Goal: Communication & Community: Answer question/provide support

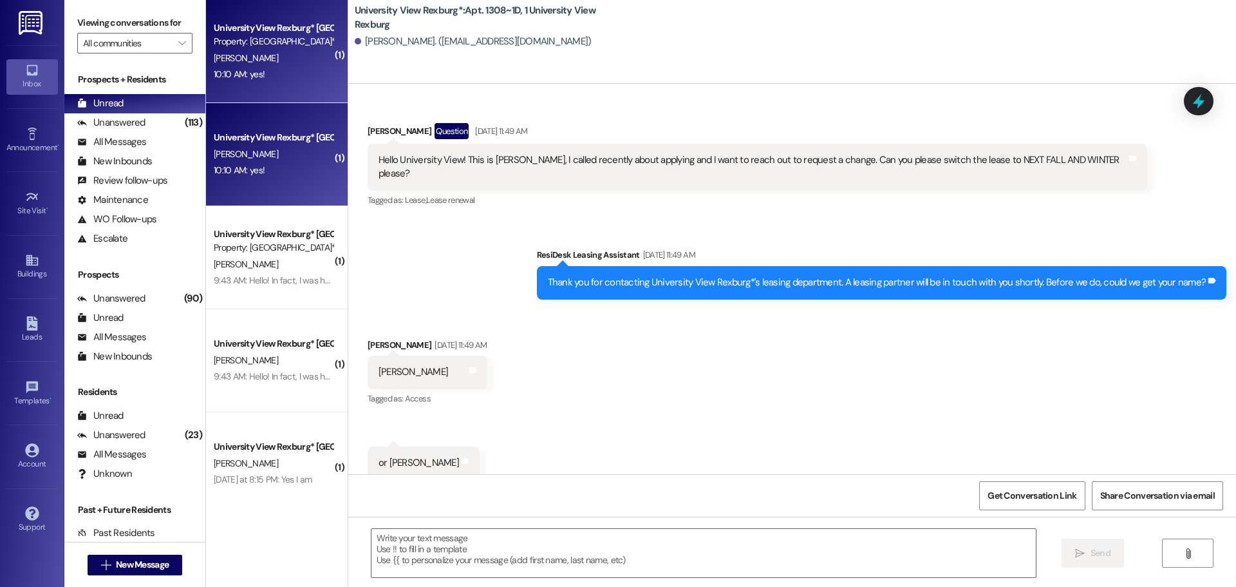
scroll to position [16909, 0]
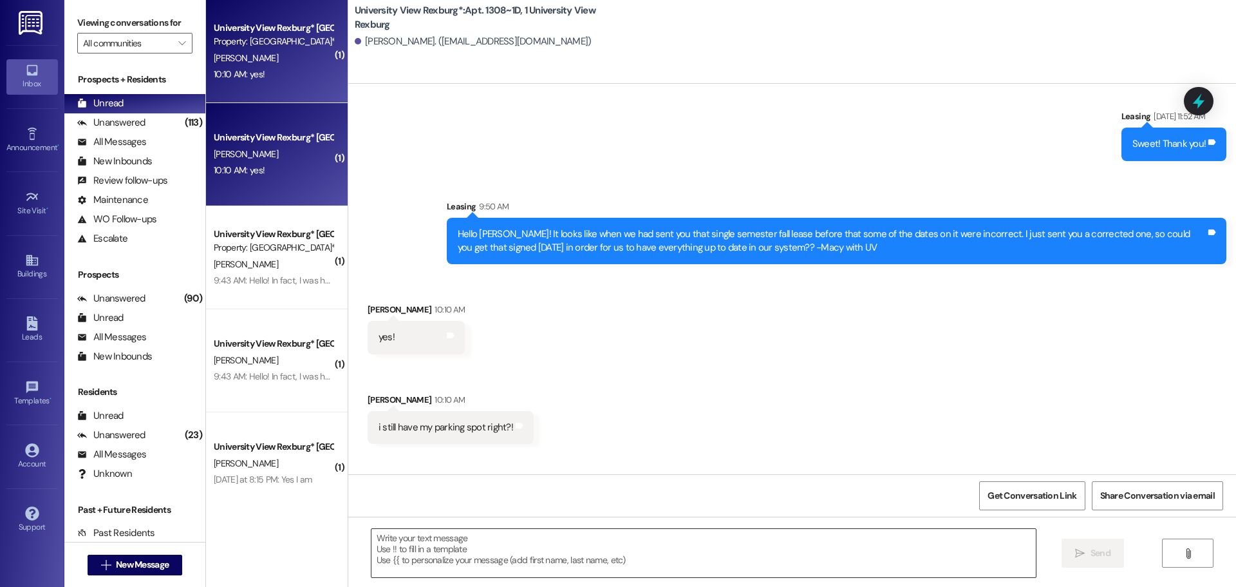
click at [522, 544] on textarea at bounding box center [704, 553] width 665 height 48
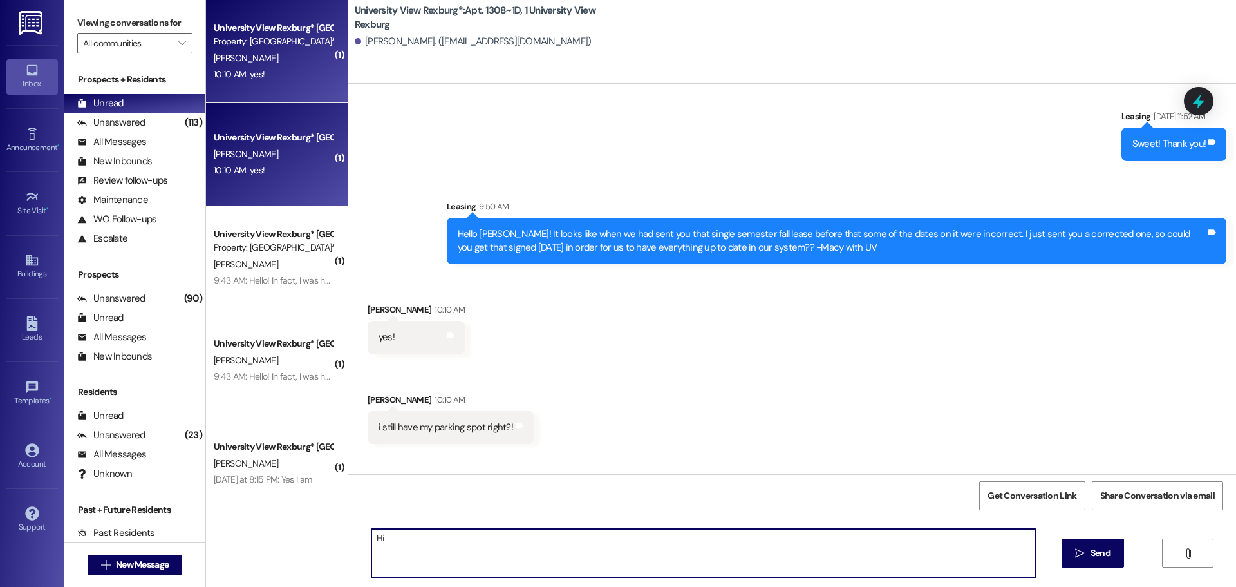
type textarea "H"
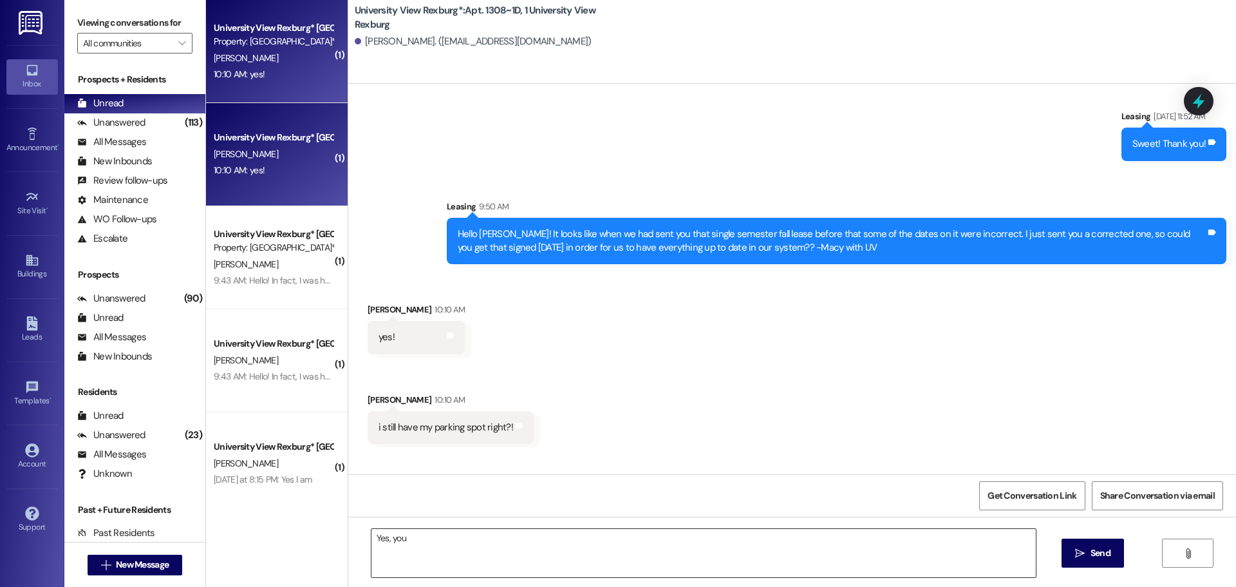
click at [497, 545] on textarea "Yes, you" at bounding box center [704, 553] width 665 height 48
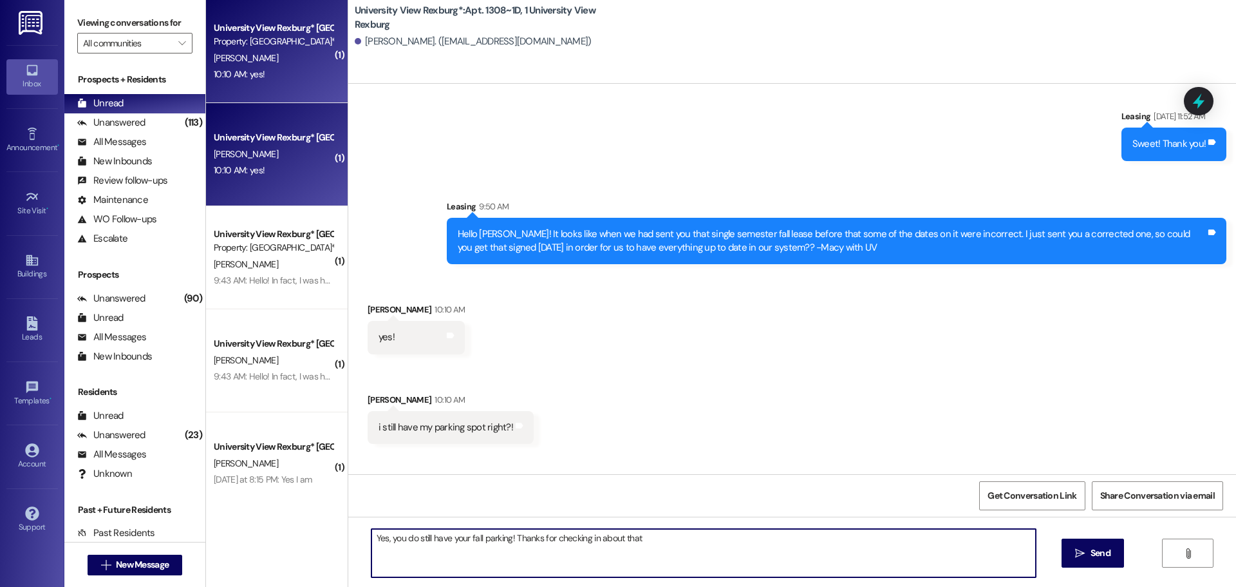
type textarea "Yes, you do still have your fall parking! Thanks for checking in about that!"
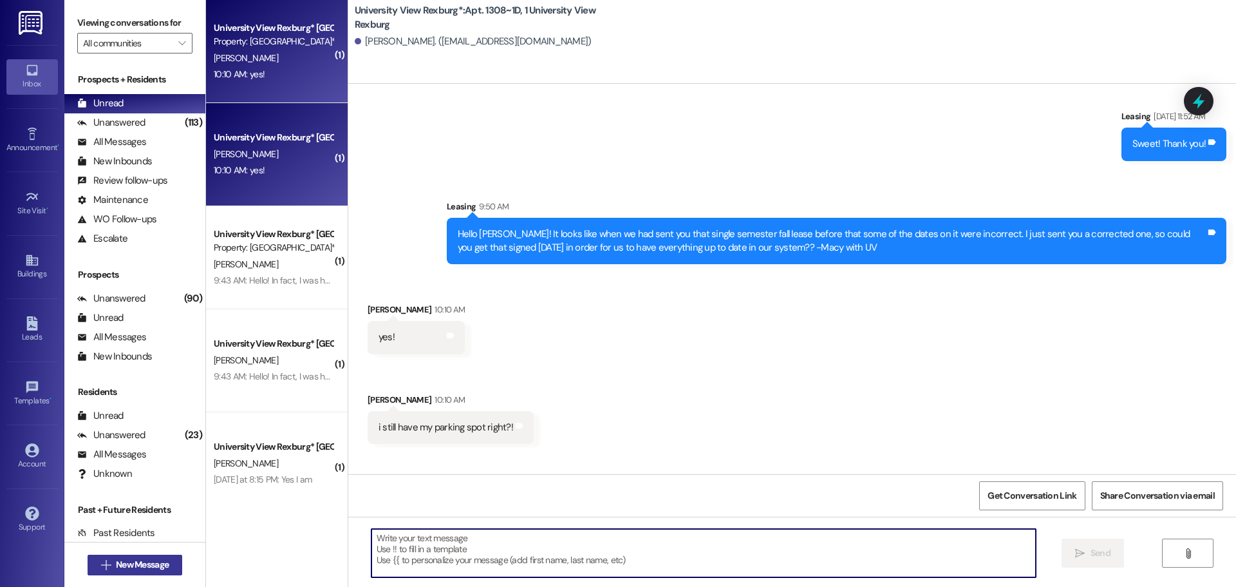
click at [122, 562] on span "New Message" at bounding box center [142, 565] width 53 height 14
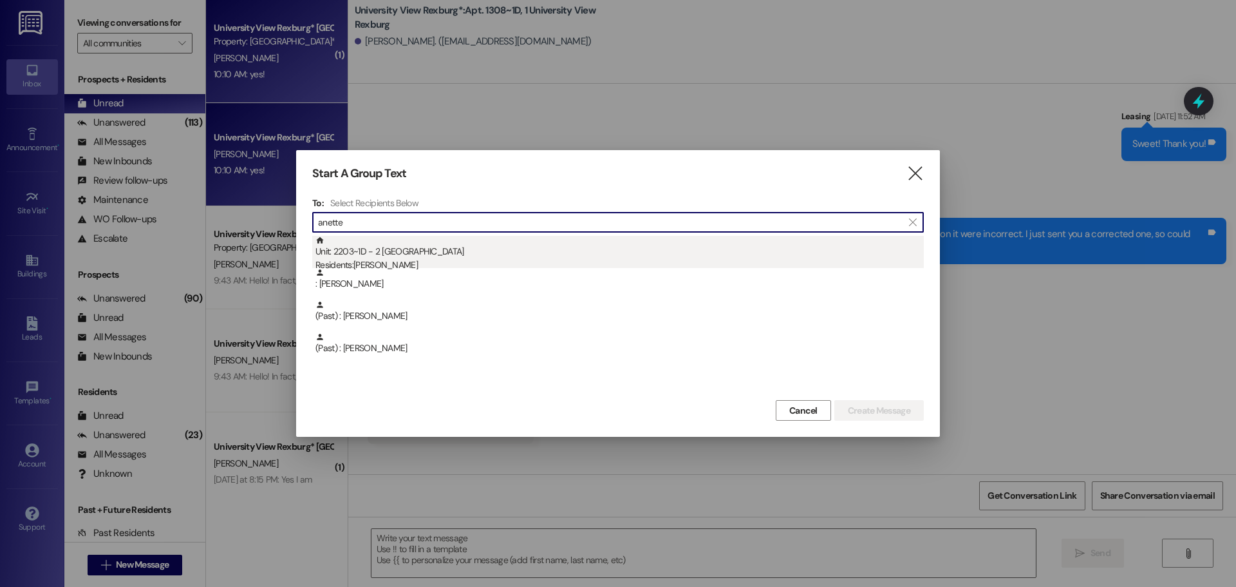
type input "anette"
click at [402, 251] on div "Unit: 2203~1D - 2 University View Rexburg Residents: [PERSON_NAME]" at bounding box center [620, 254] width 609 height 37
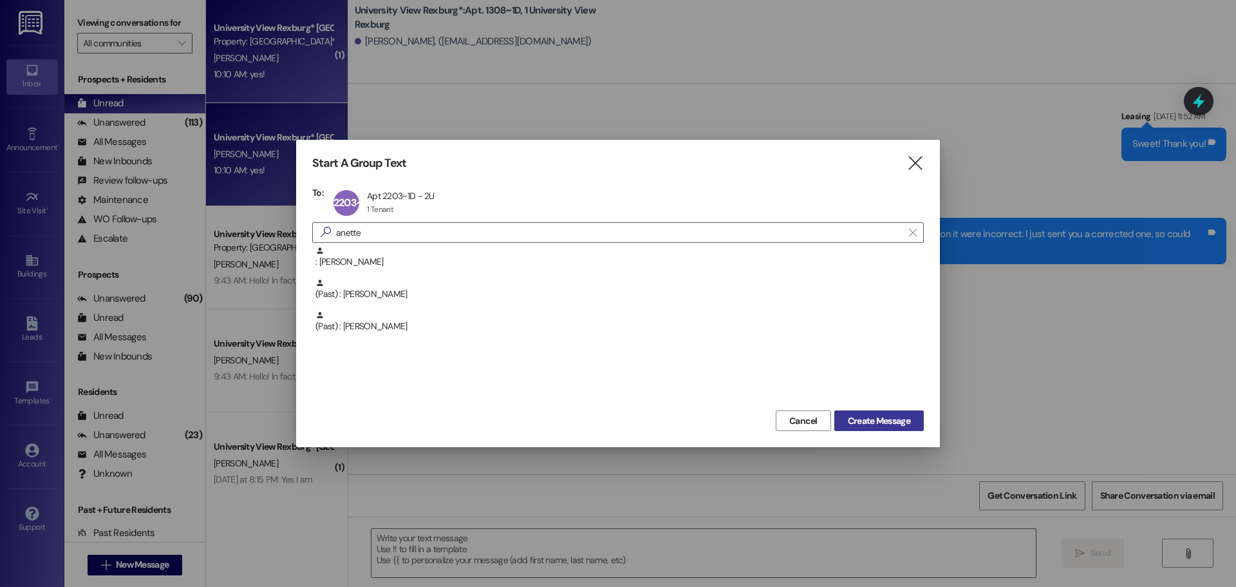
click at [867, 416] on span "Create Message" at bounding box center [879, 421] width 62 height 14
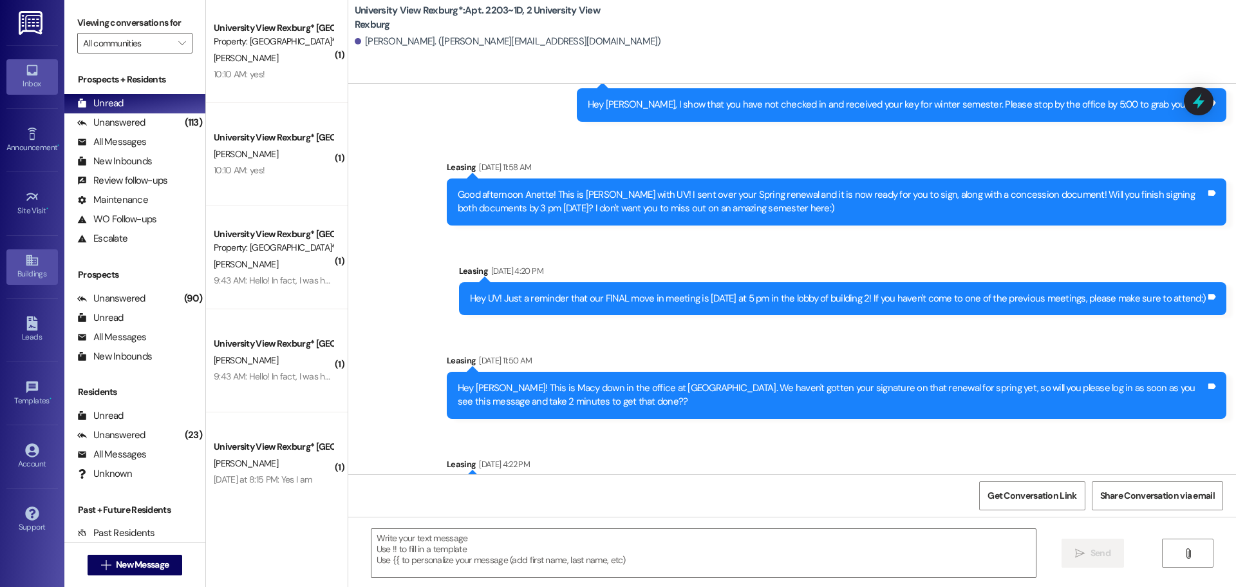
scroll to position [11274, 0]
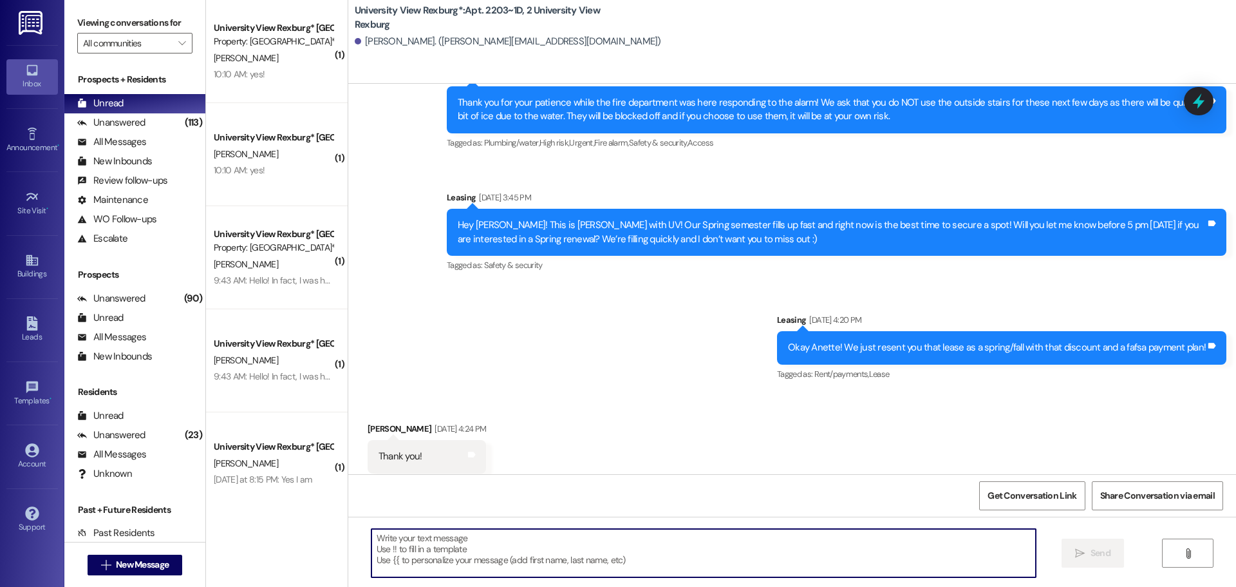
click at [592, 536] on textarea at bounding box center [704, 553] width 665 height 48
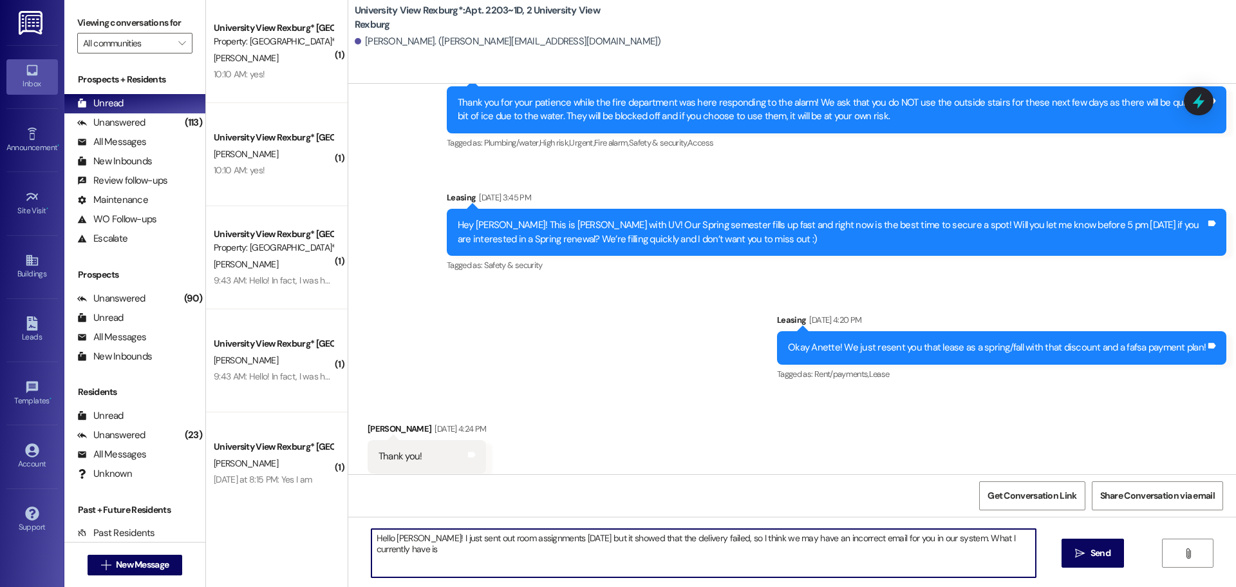
click at [442, 554] on textarea "Hello [PERSON_NAME]! I just sent out room assignments [DATE] but it showed that…" at bounding box center [704, 553] width 665 height 48
paste textarea "anette.plara@gmai..."
click at [658, 551] on textarea "Hello [PERSON_NAME]! I just sent out room assignments [DATE] but it showed that…" at bounding box center [704, 553] width 665 height 48
type textarea "Hello [PERSON_NAME]! I just sent out room assignments [DATE] but it showed that…"
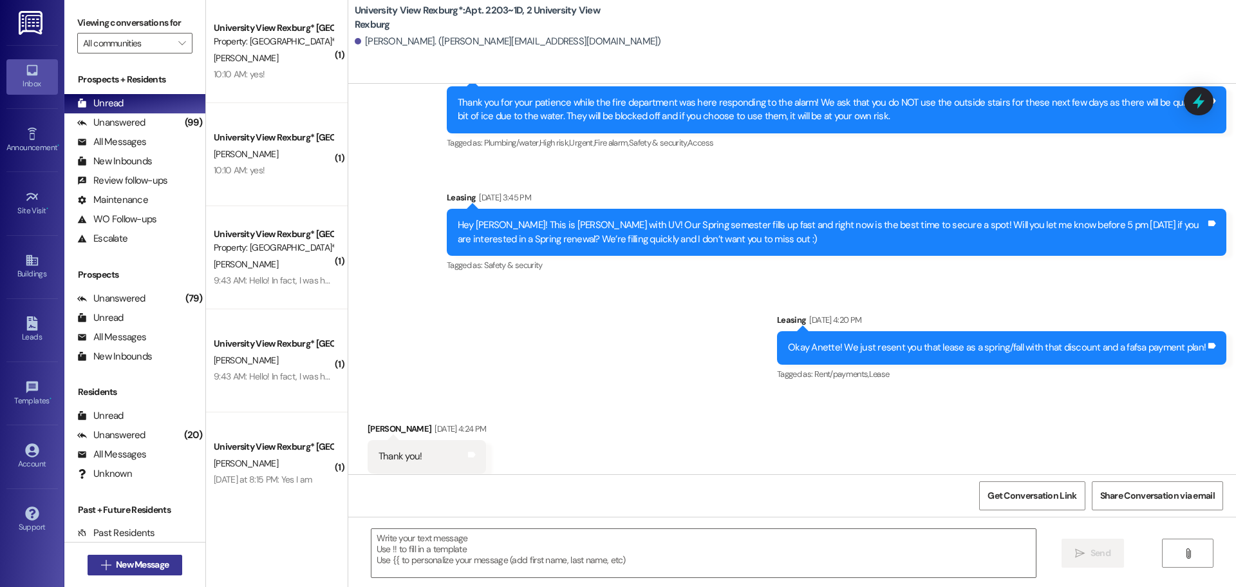
click at [169, 561] on button " New Message" at bounding box center [135, 564] width 95 height 21
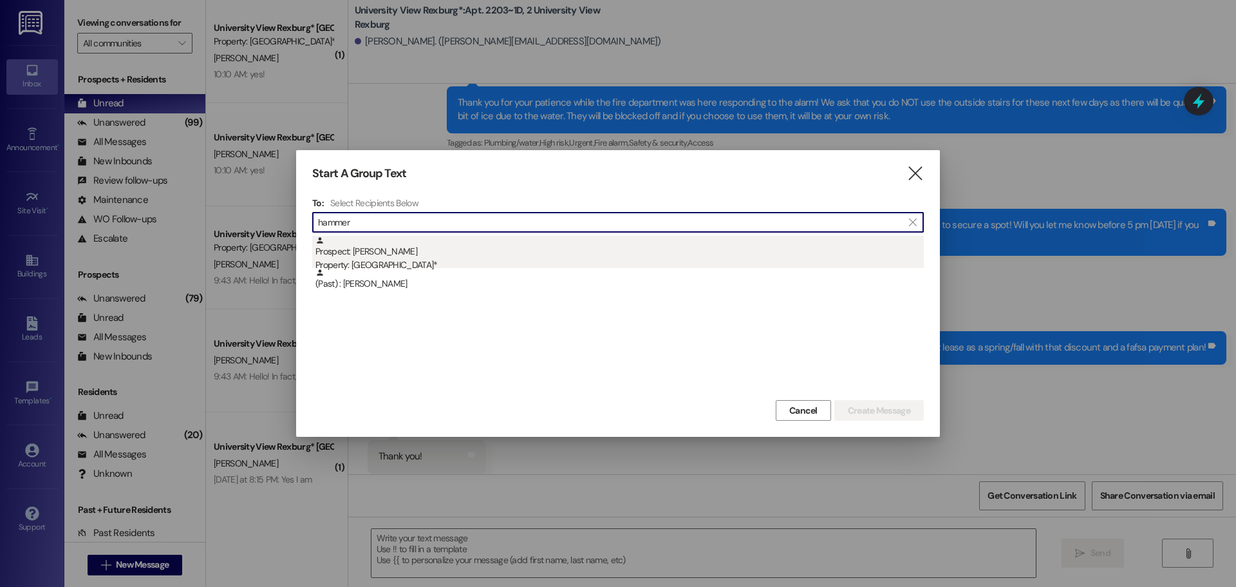
type input "hammer"
click at [433, 243] on div "Prospect: [PERSON_NAME] Property: [GEOGRAPHIC_DATA]*" at bounding box center [620, 254] width 609 height 37
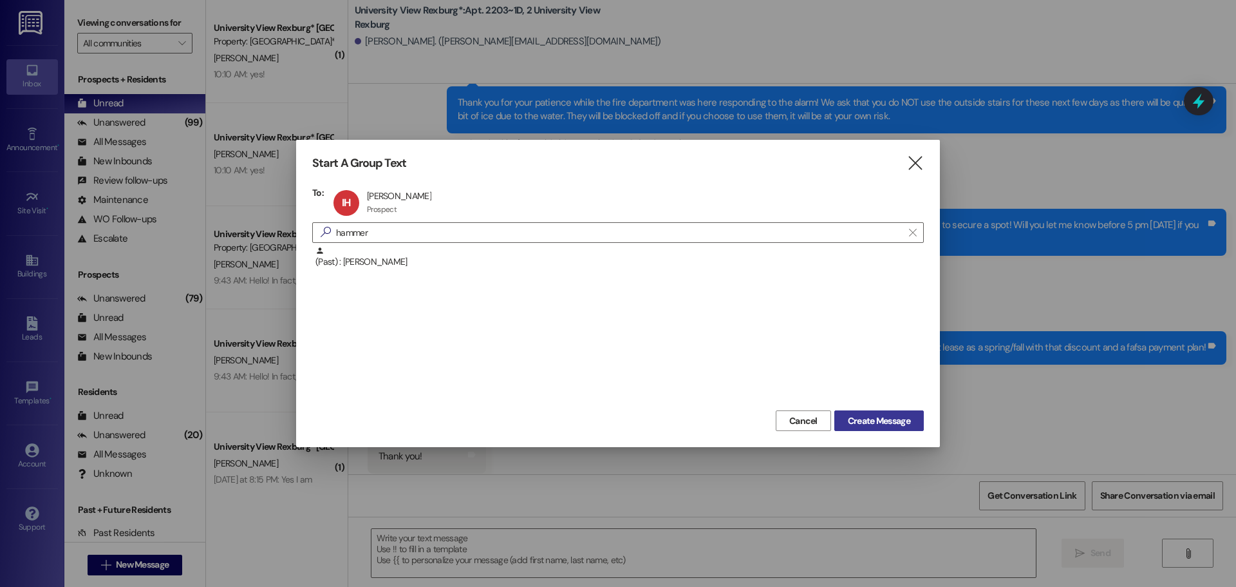
click at [881, 419] on span "Create Message" at bounding box center [879, 421] width 62 height 14
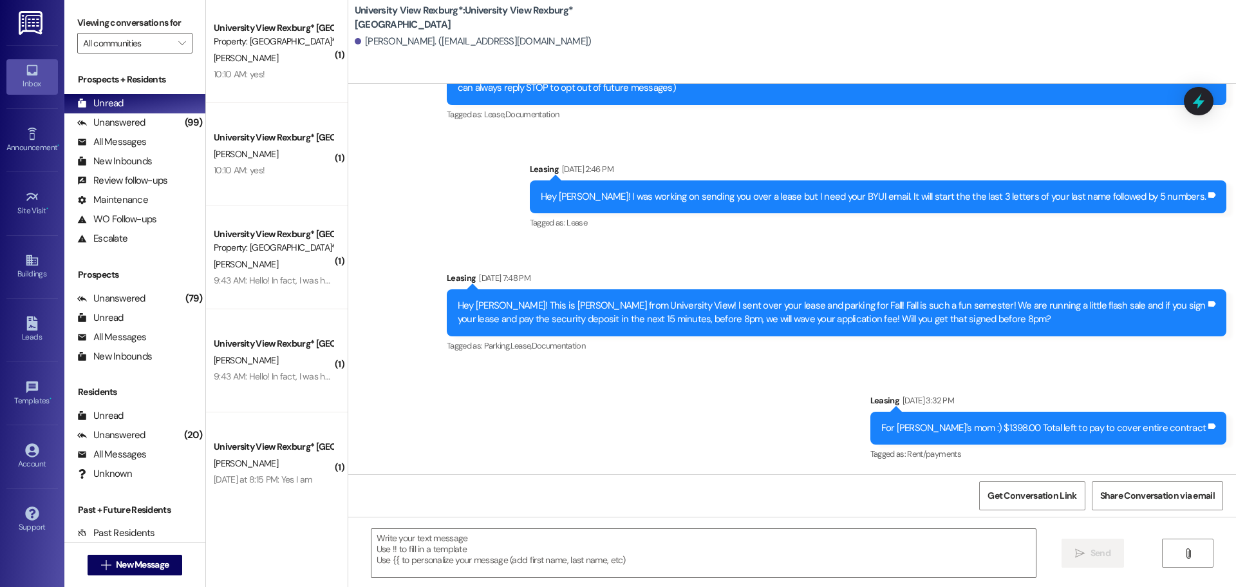
scroll to position [111, 0]
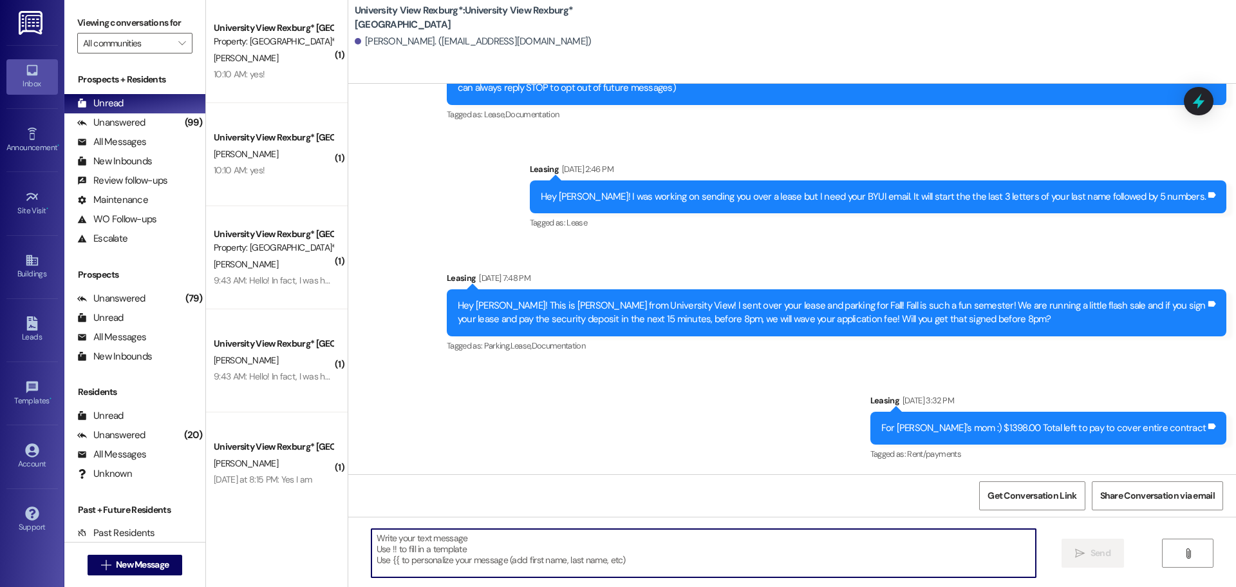
click at [733, 546] on textarea at bounding box center [704, 553] width 665 height 48
type textarea "I"
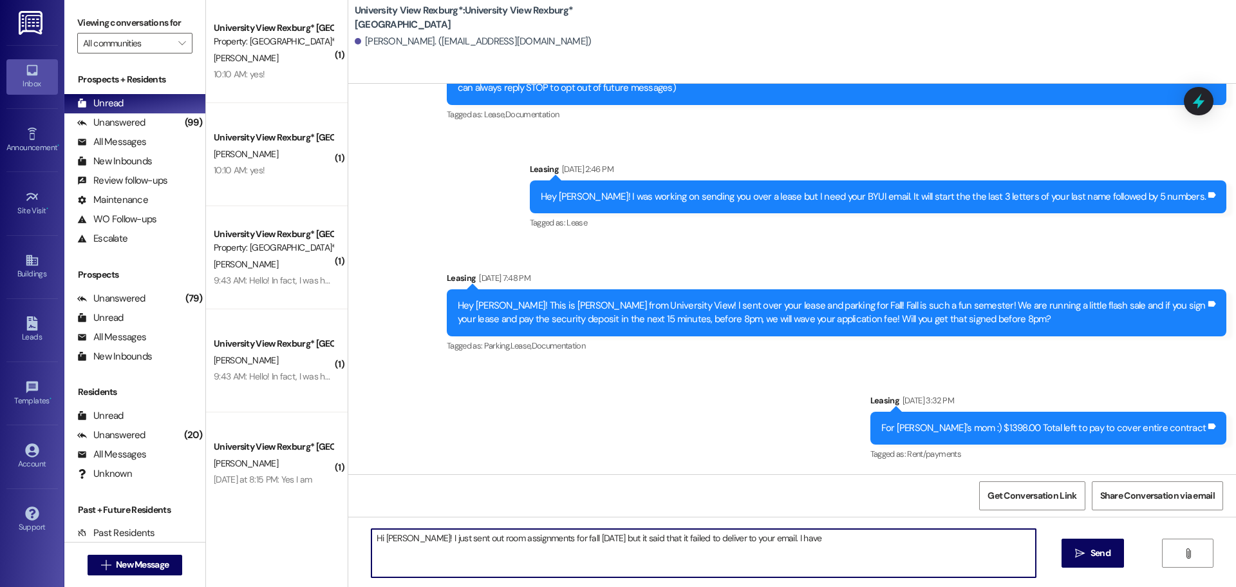
paste textarea "[EMAIL_ADDRESS][DOMAIN_NAME]"
type textarea "Hi [PERSON_NAME]! I just sent out room assignments for fall [DATE] but it said …"
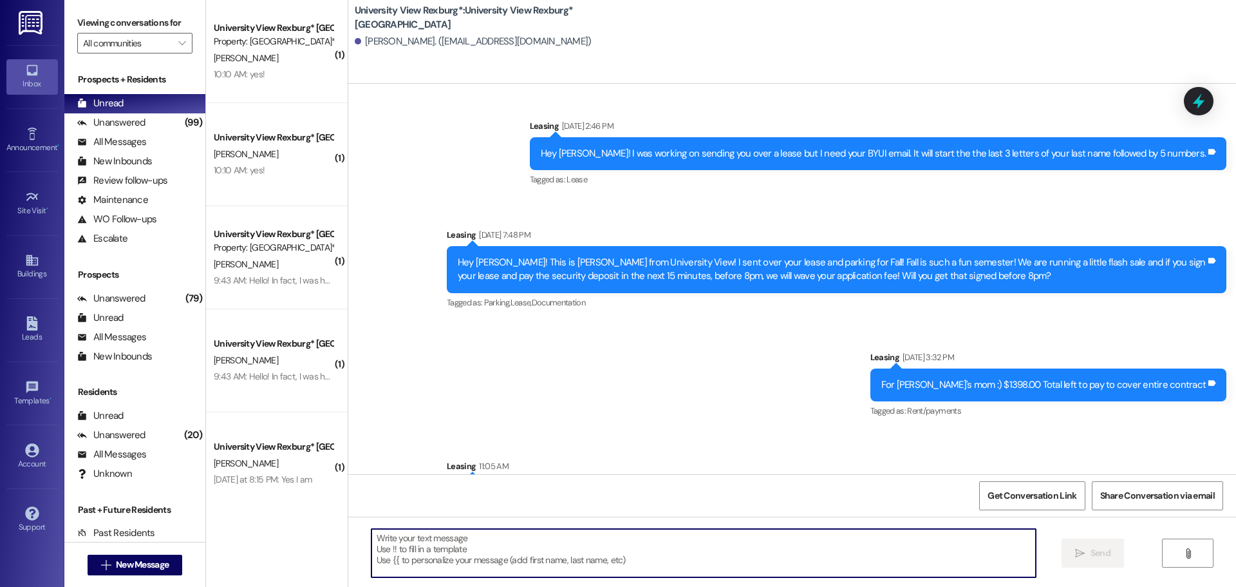
scroll to position [214, 0]
